Goal: Navigation & Orientation: Find specific page/section

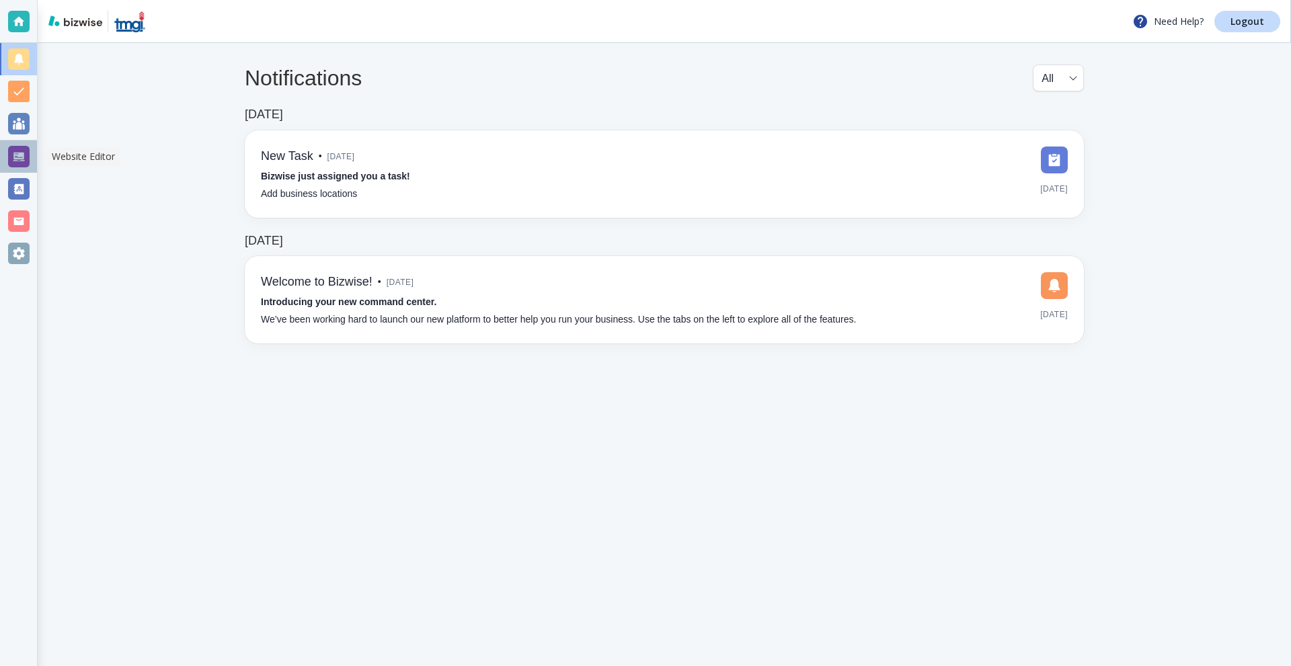
click at [17, 151] on div at bounding box center [19, 157] width 22 height 22
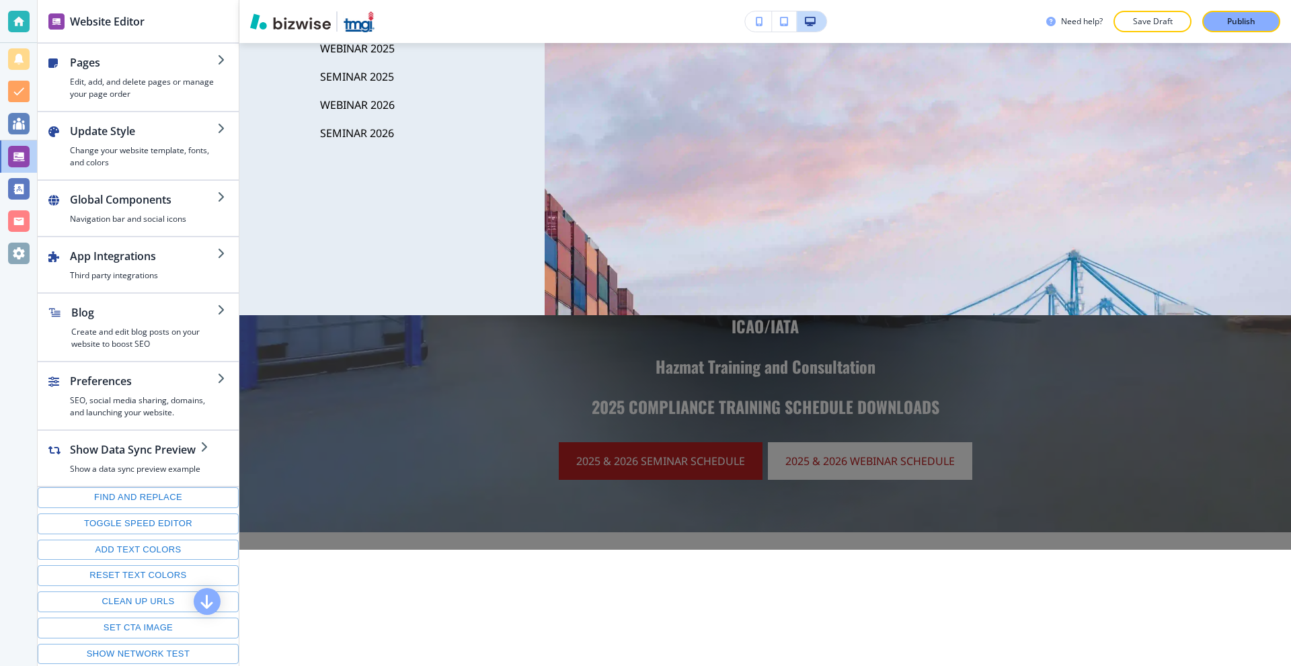
scroll to position [202, 0]
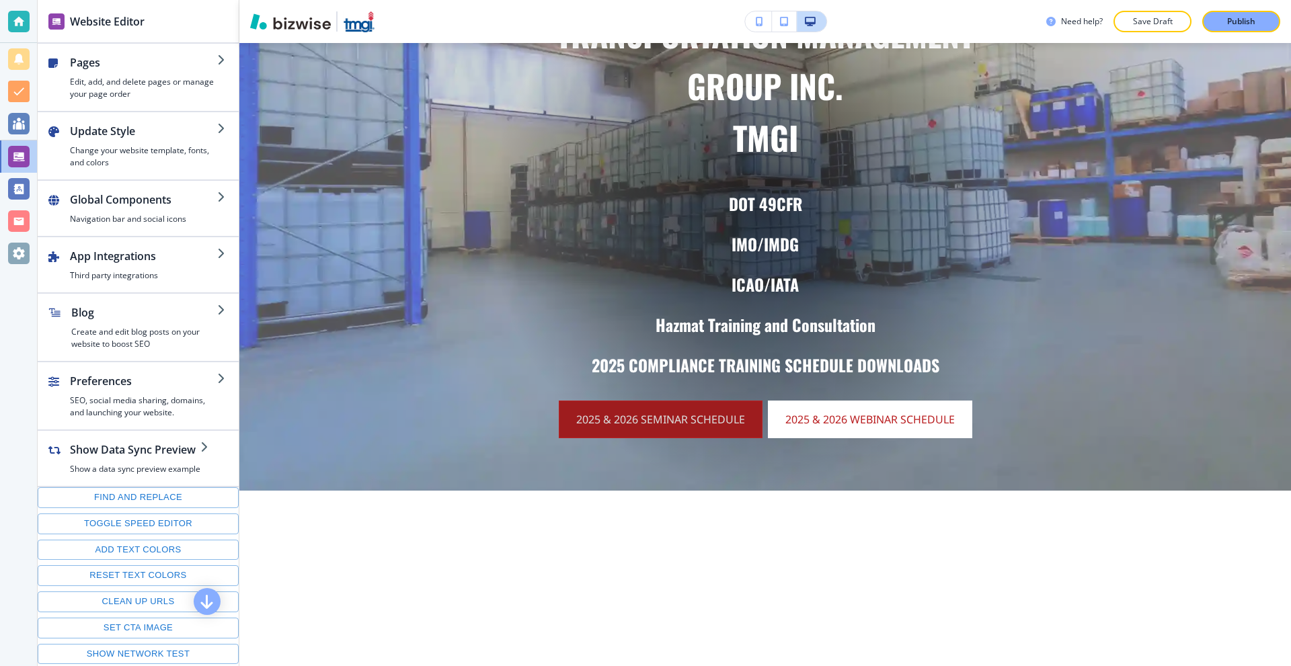
click at [685, 429] on link "2025 & 2026 SEMINAR SCHEDULE" at bounding box center [661, 420] width 204 height 38
click at [14, 20] on div at bounding box center [19, 22] width 22 height 22
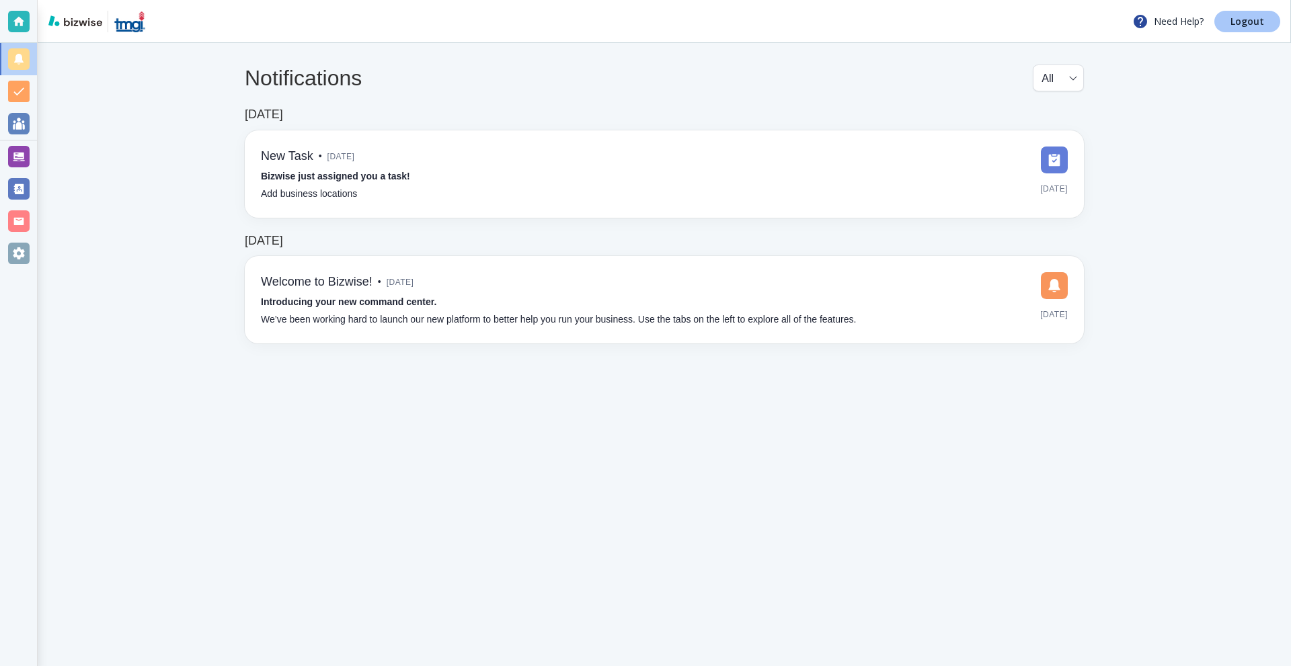
click at [1262, 22] on p "Logout" at bounding box center [1248, 21] width 34 height 9
